Goal: Check status: Check status

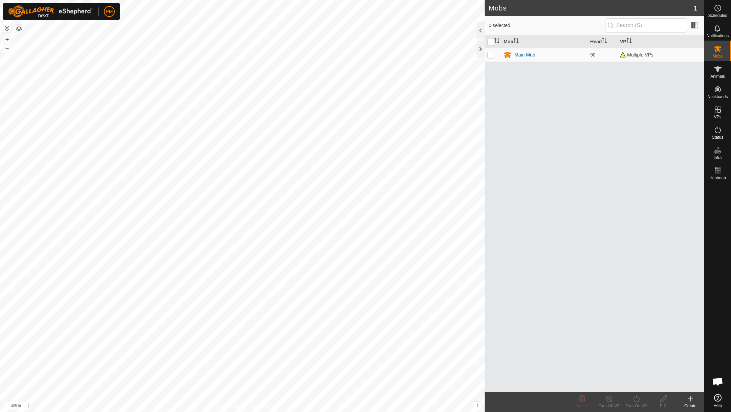
scroll to position [96, 0]
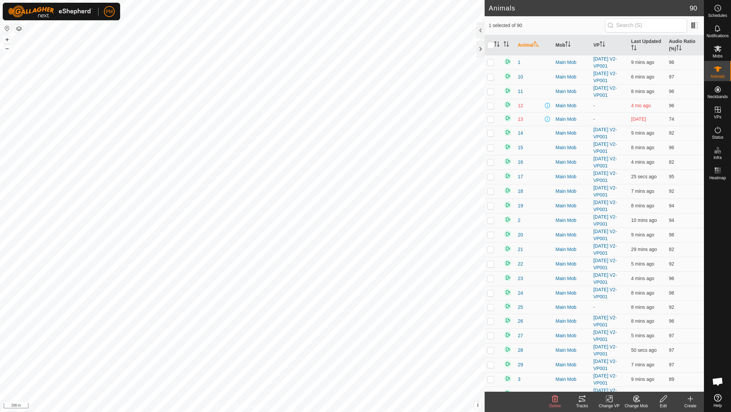
click at [582, 399] on icon at bounding box center [582, 398] width 6 height 5
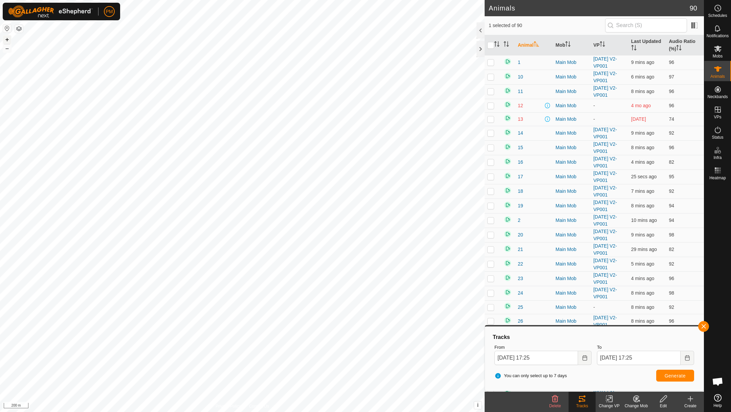
click at [7, 41] on button "+" at bounding box center [7, 40] width 8 height 8
click at [9, 37] on button "+" at bounding box center [7, 40] width 8 height 8
click at [703, 325] on button "button" at bounding box center [703, 326] width 11 height 11
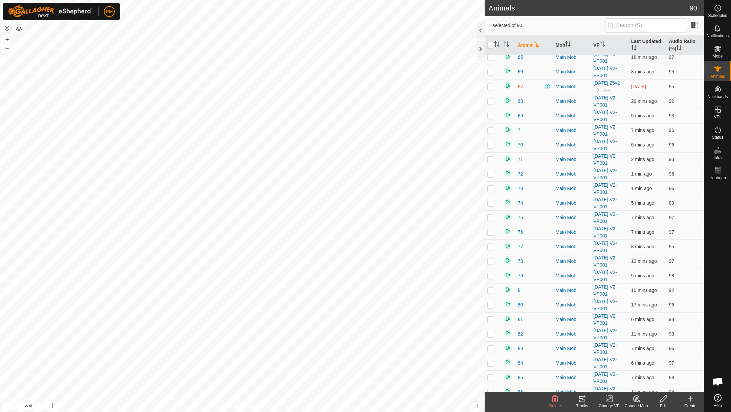
scroll to position [984, 0]
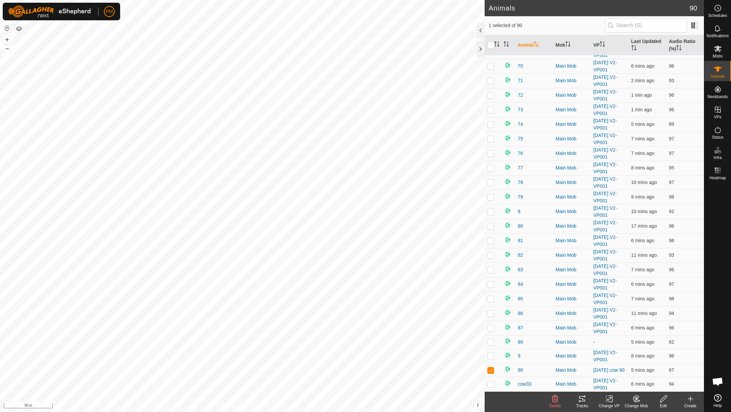
click at [607, 397] on icon at bounding box center [609, 399] width 8 height 8
click at [615, 382] on link "Turn Off VP" at bounding box center [629, 384] width 67 height 14
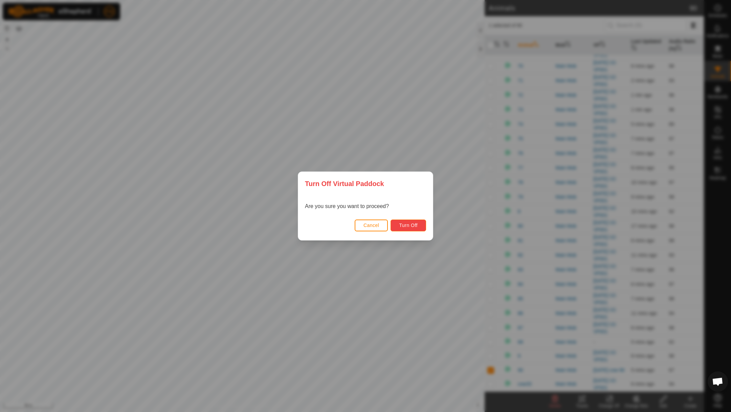
click at [405, 223] on span "Turn Off" at bounding box center [408, 225] width 19 height 5
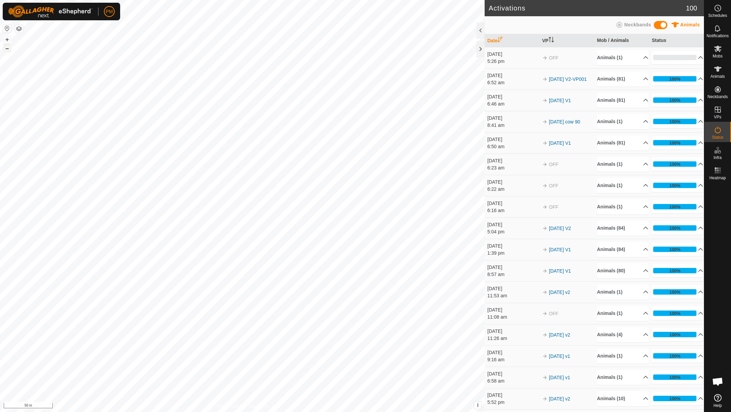
click at [8, 48] on button "–" at bounding box center [7, 48] width 8 height 8
